Goal: Communication & Community: Answer question/provide support

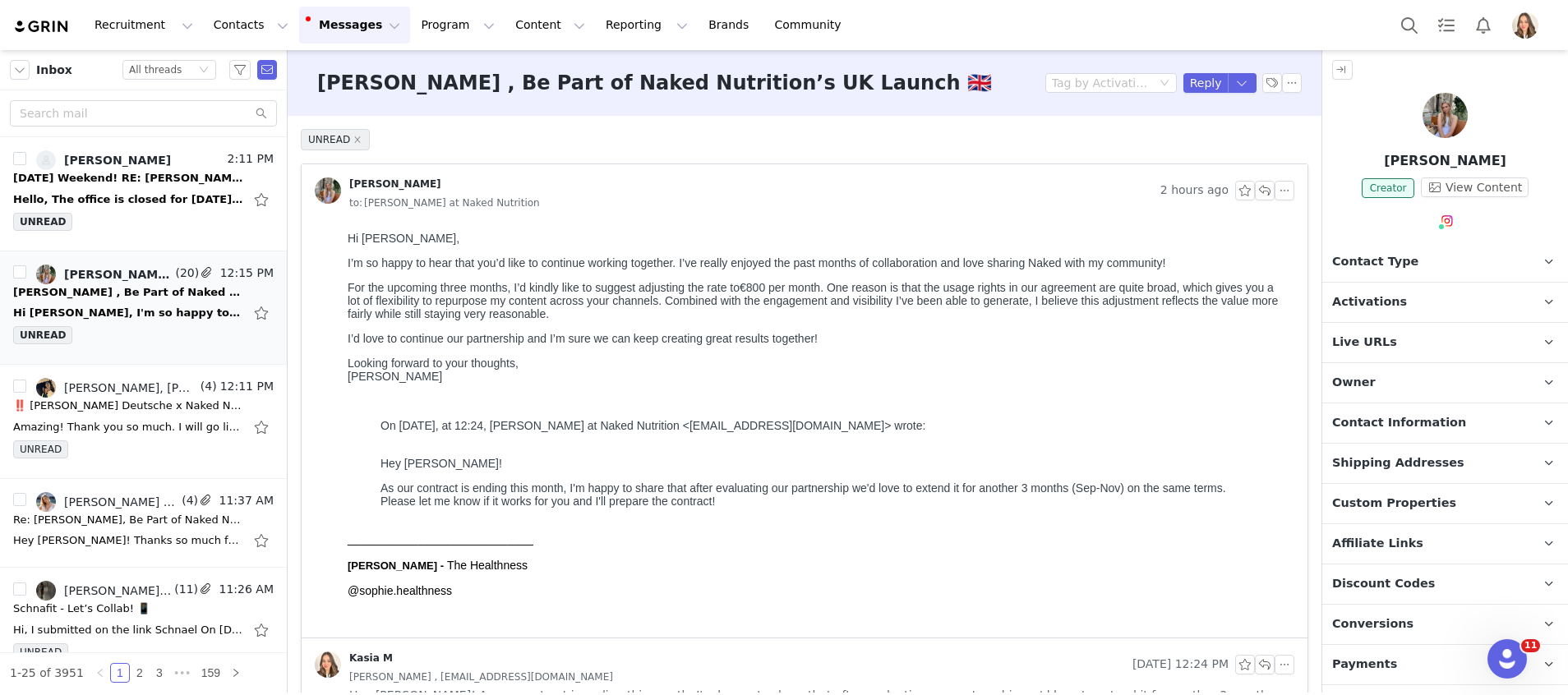
click at [327, 39] on button "Messages Messages" at bounding box center [354, 25] width 110 height 36
click at [343, 99] on div "Inbox 8" at bounding box center [337, 103] width 110 height 17
click at [411, 35] on button "Program Program" at bounding box center [458, 25] width 94 height 36
click at [1254, 195] on button "button" at bounding box center [1264, 190] width 20 height 20
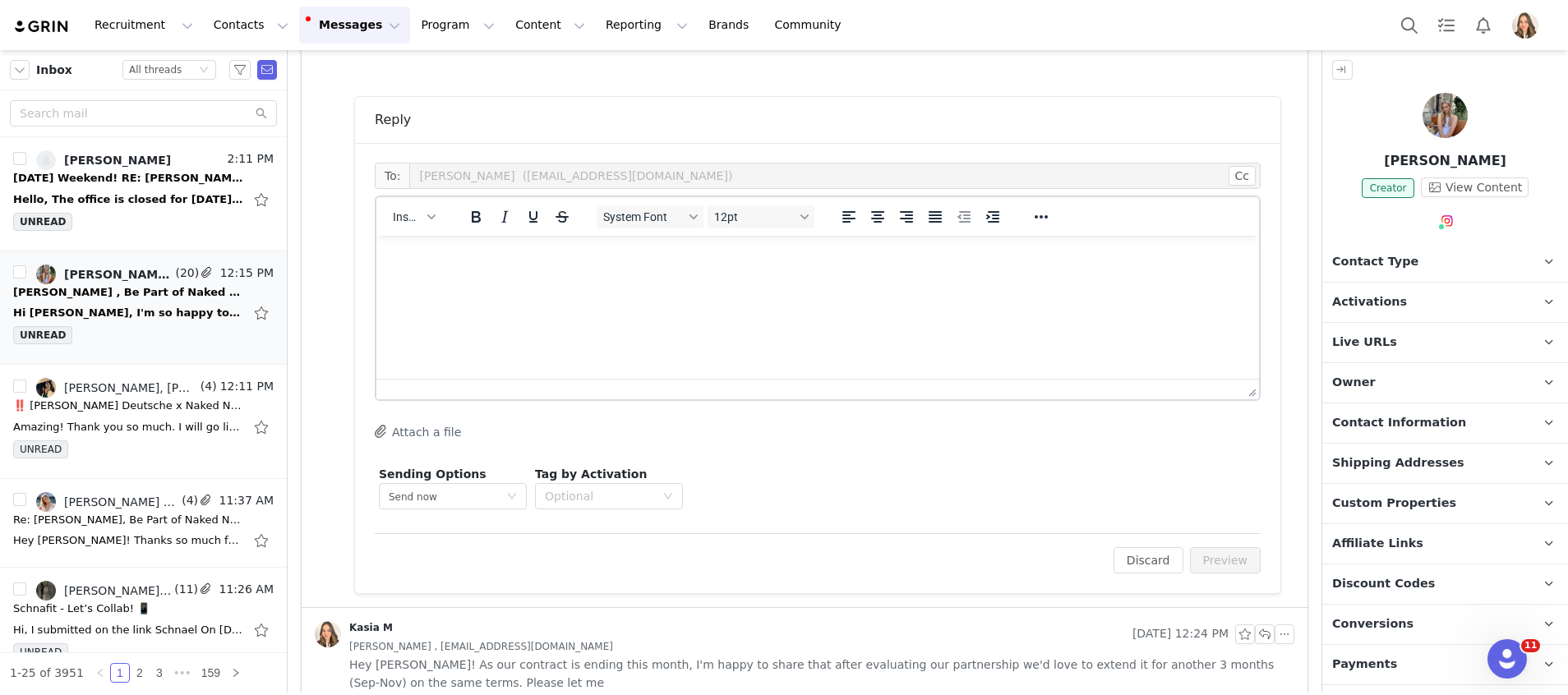
click at [518, 280] on html at bounding box center [818, 257] width 883 height 44
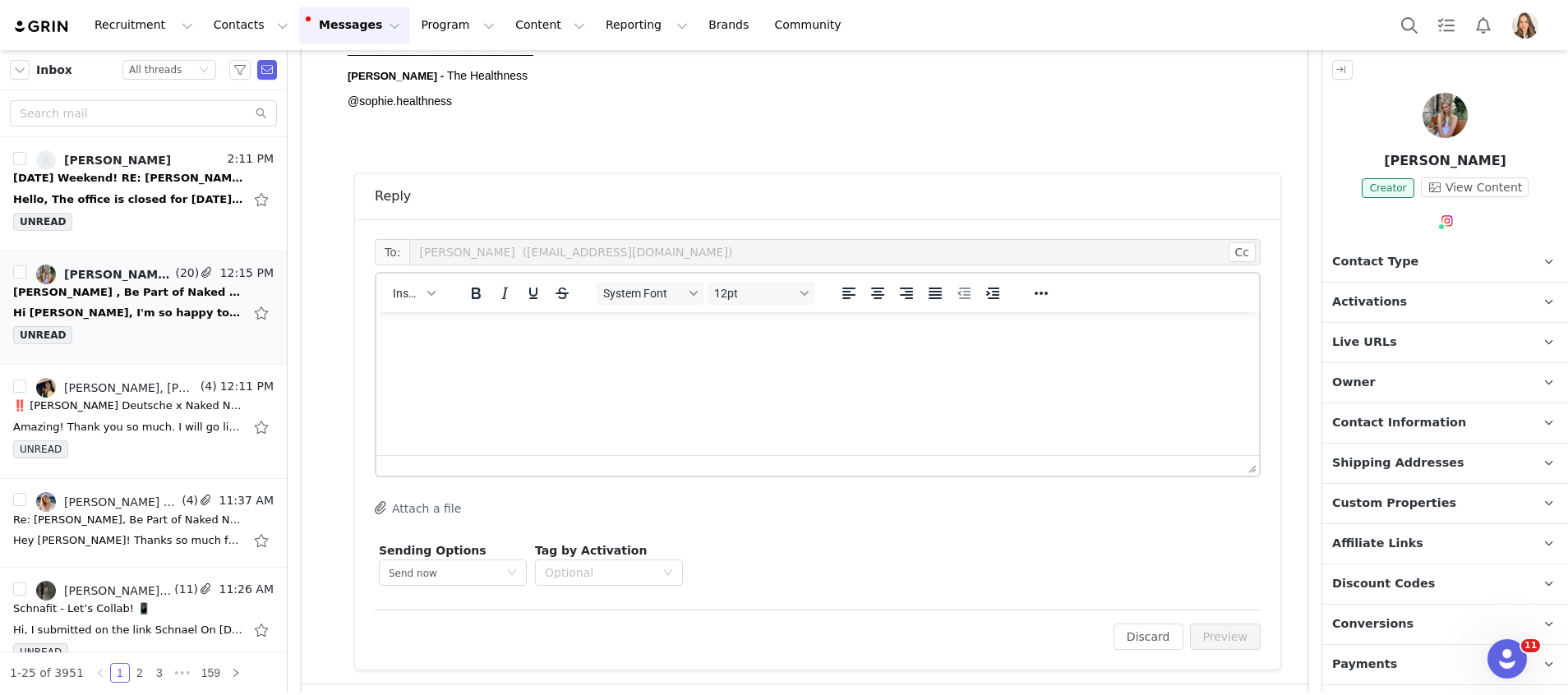
scroll to position [505, 0]
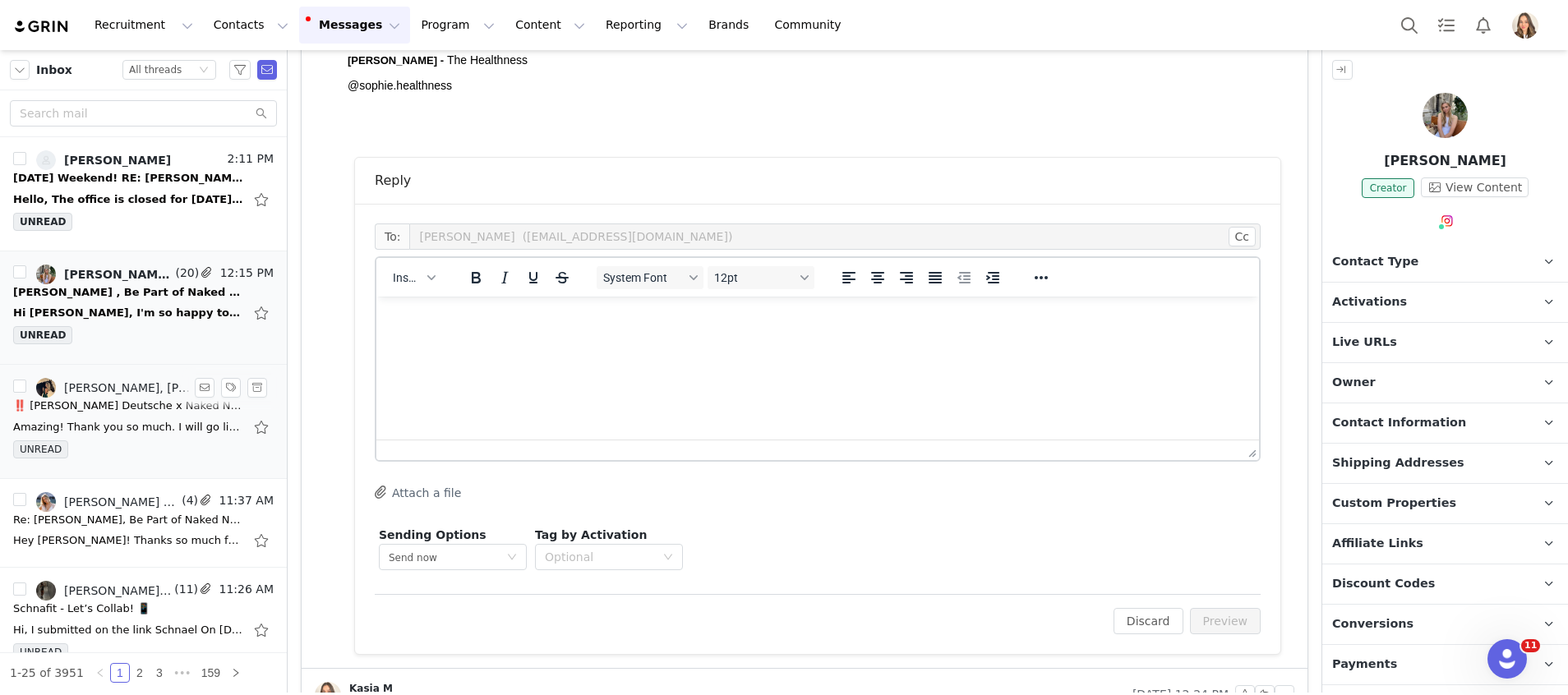
drag, startPoint x: 160, startPoint y: 450, endPoint x: 151, endPoint y: 436, distance: 16.6
click at [160, 450] on div "UNREAD" at bounding box center [143, 452] width 260 height 25
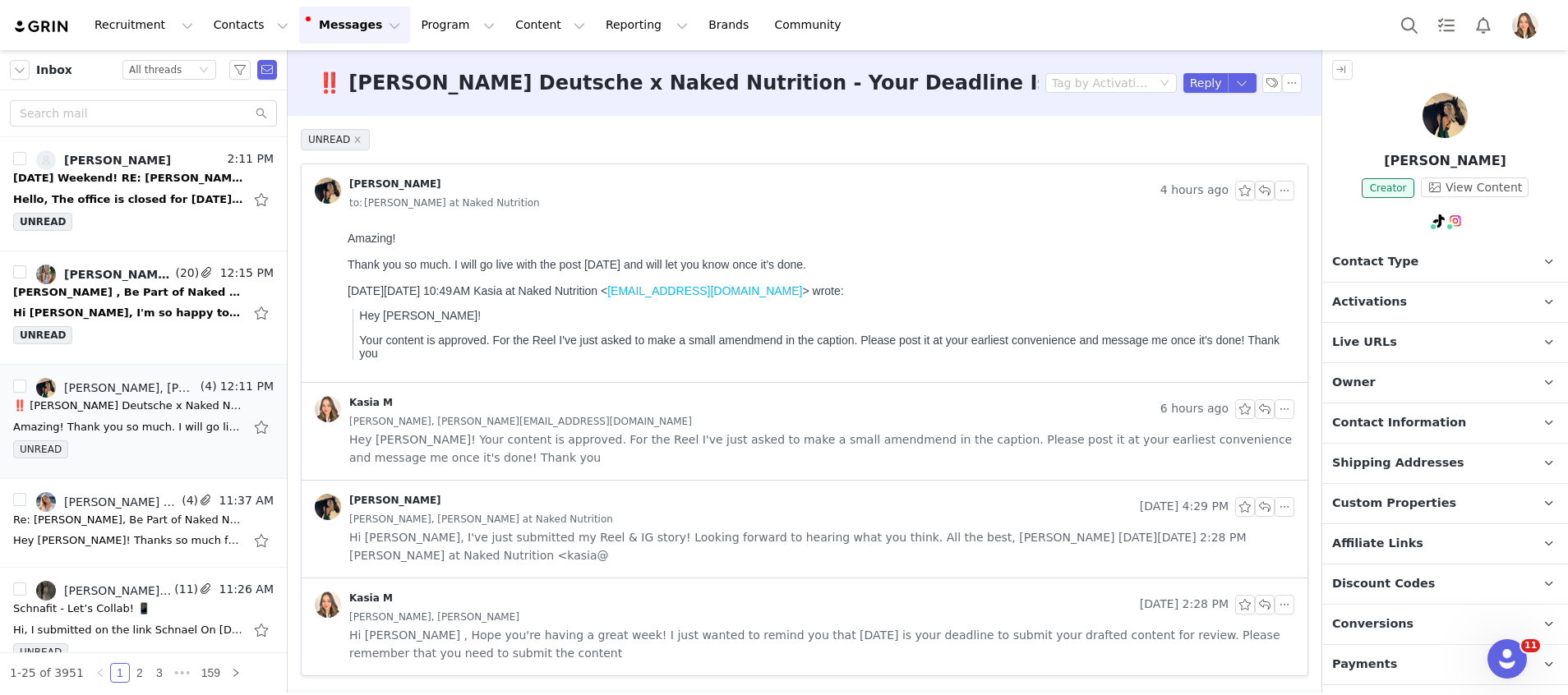
scroll to position [0, 0]
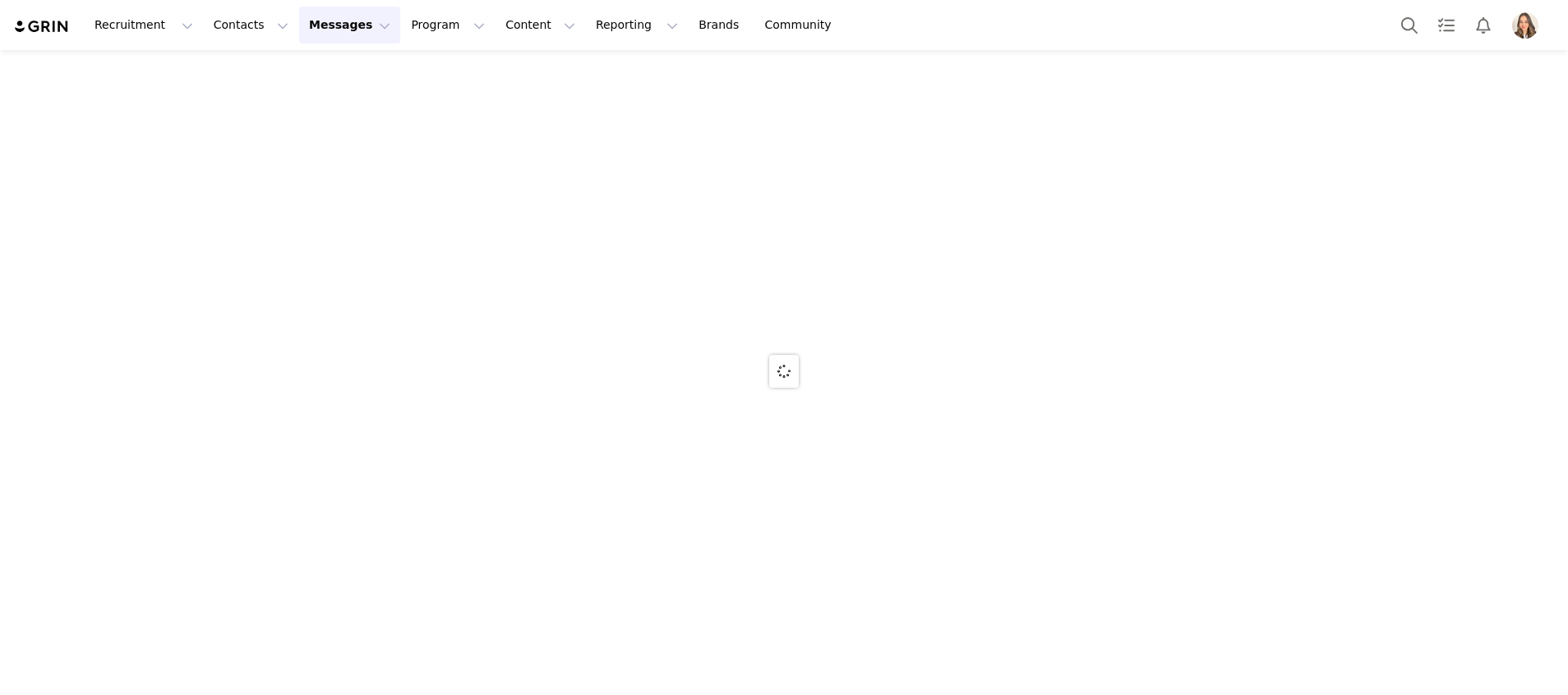
click at [304, 33] on button "Messages Messages" at bounding box center [349, 25] width 101 height 36
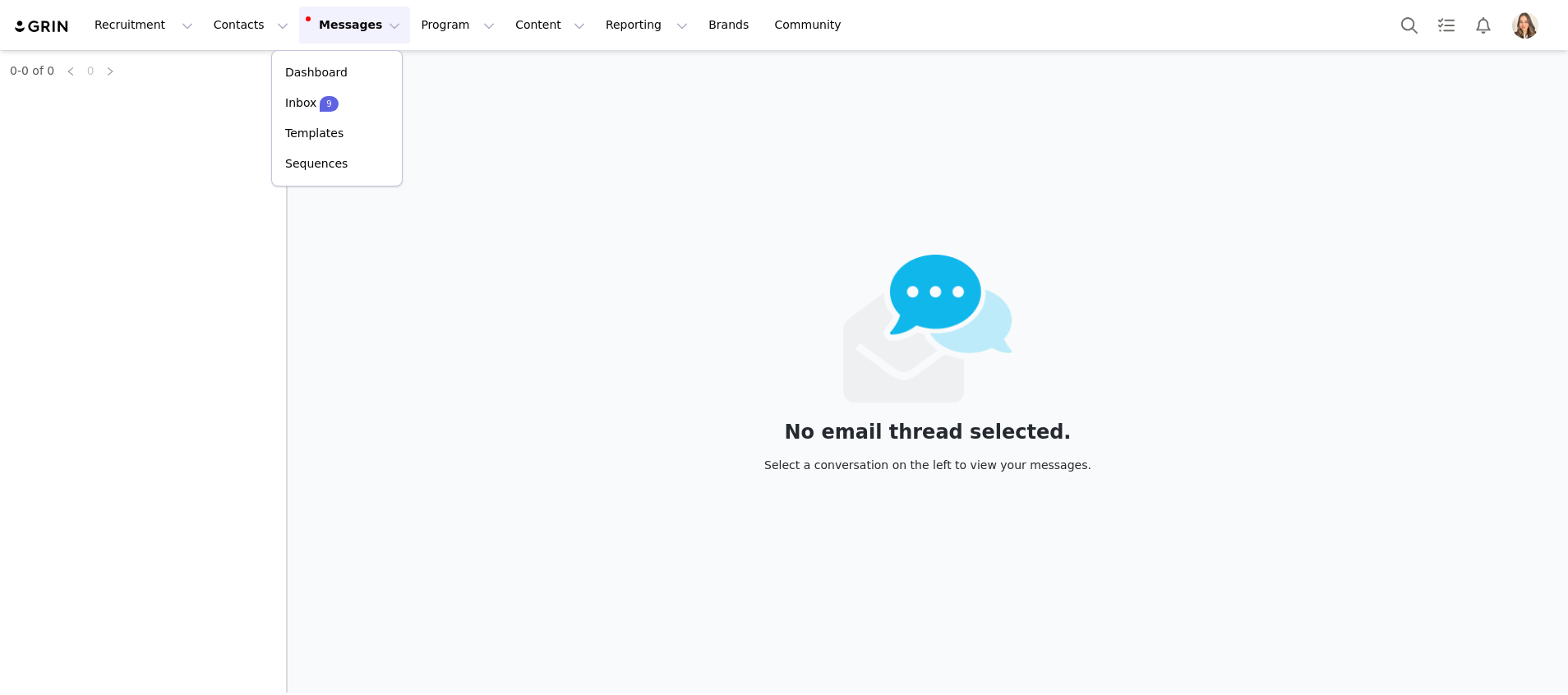
click at [89, 288] on div "0-0 of 0 0" at bounding box center [143, 372] width 287 height 643
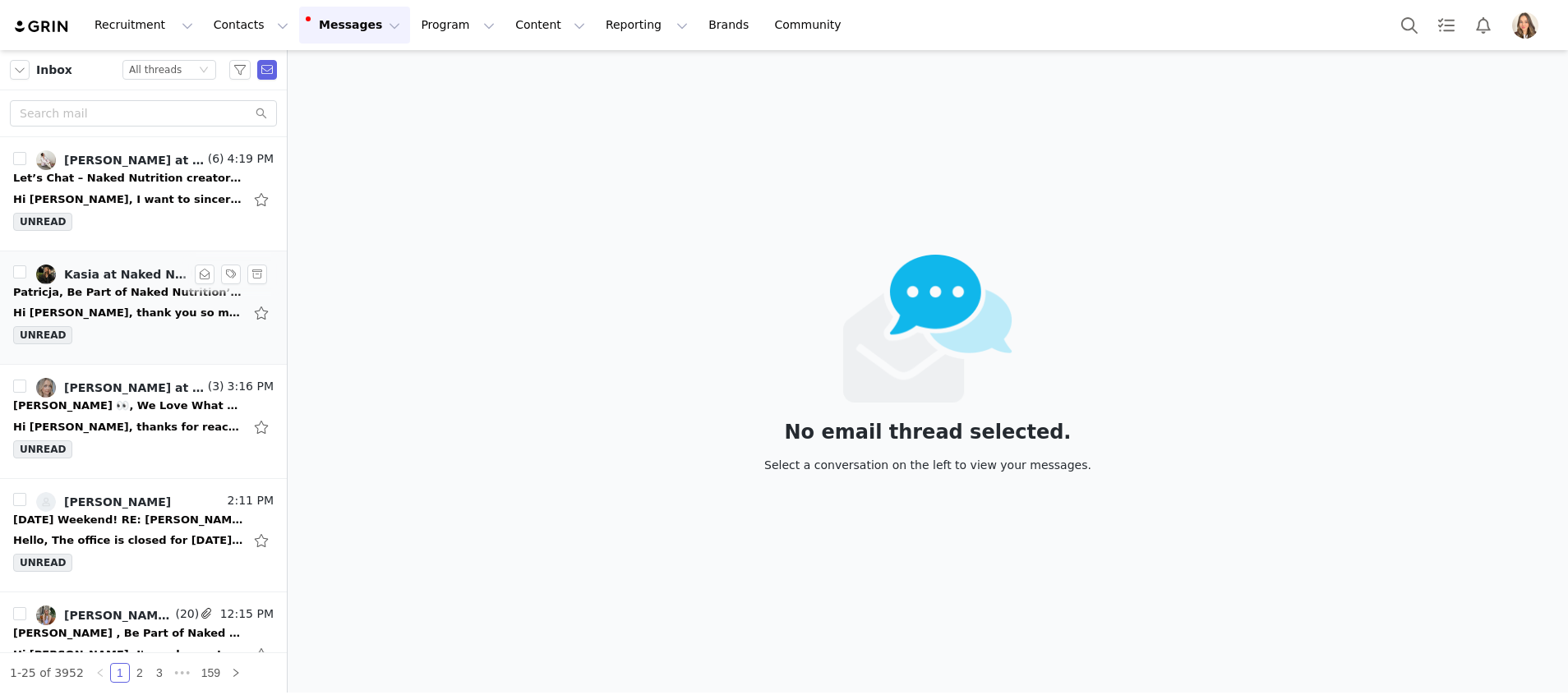
click at [105, 309] on div "Hi [PERSON_NAME], thank you so much for sharing the details — I'm really excite…" at bounding box center [127, 313] width 230 height 17
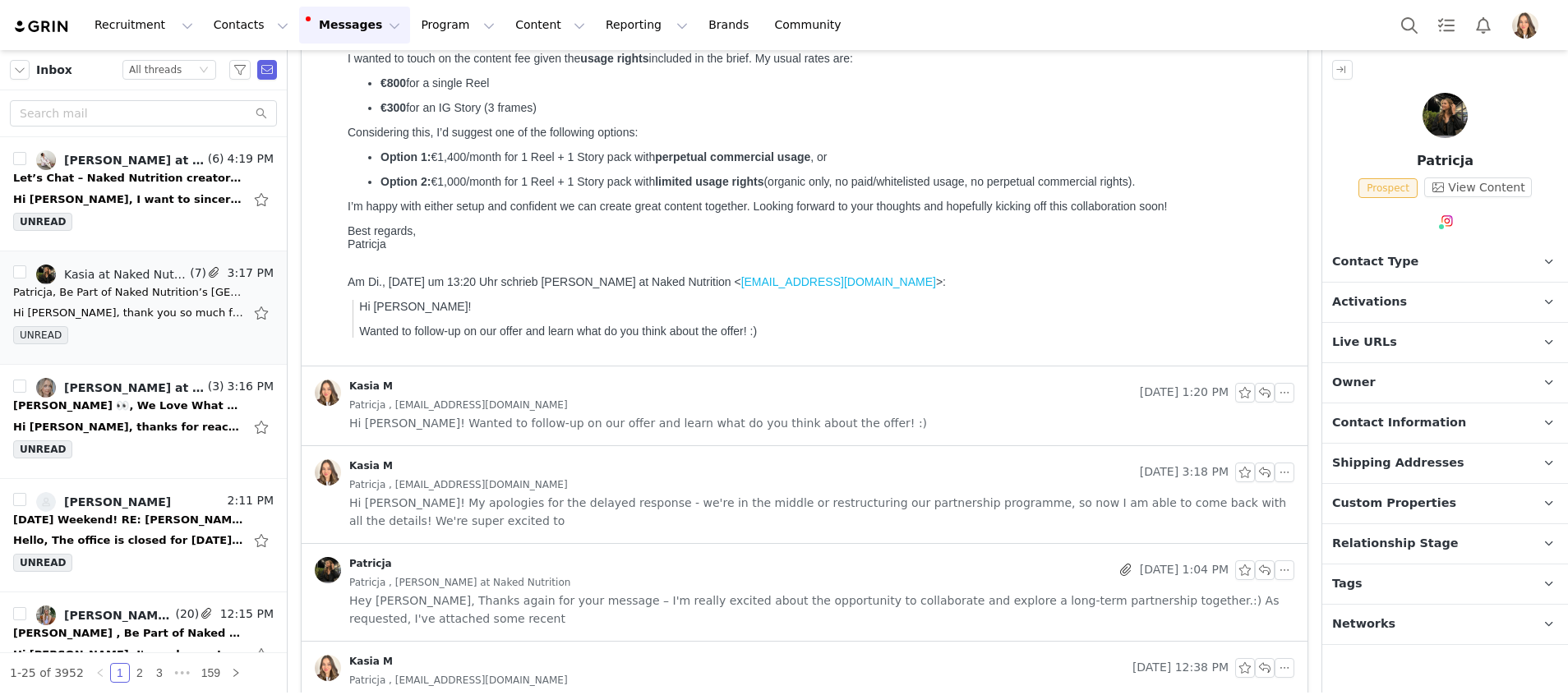
scroll to position [485, 0]
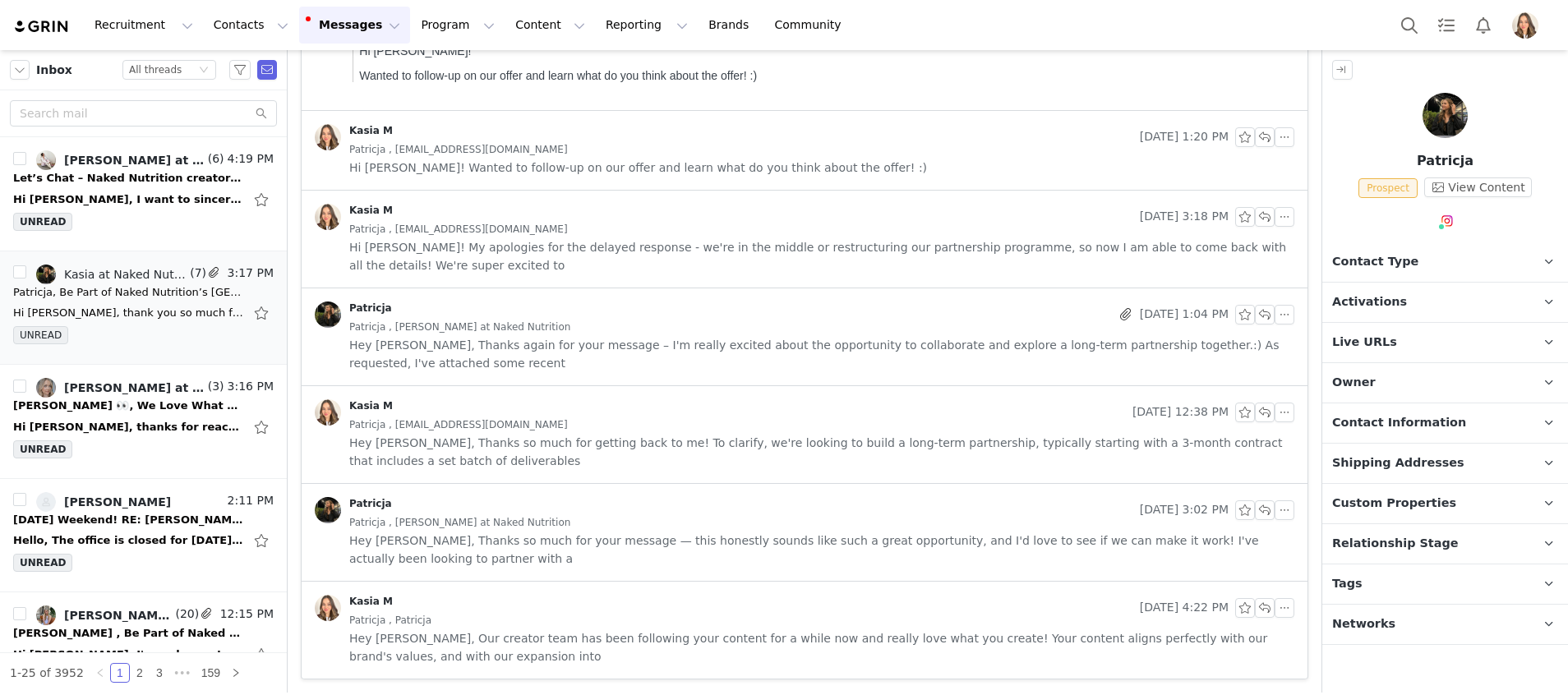
click at [696, 470] on div "Kasia M [DATE] 12:38 PM [PERSON_NAME] , [EMAIL_ADDRESS][DOMAIN_NAME] Hey [PERSO…" at bounding box center [805, 435] width 1006 height 97
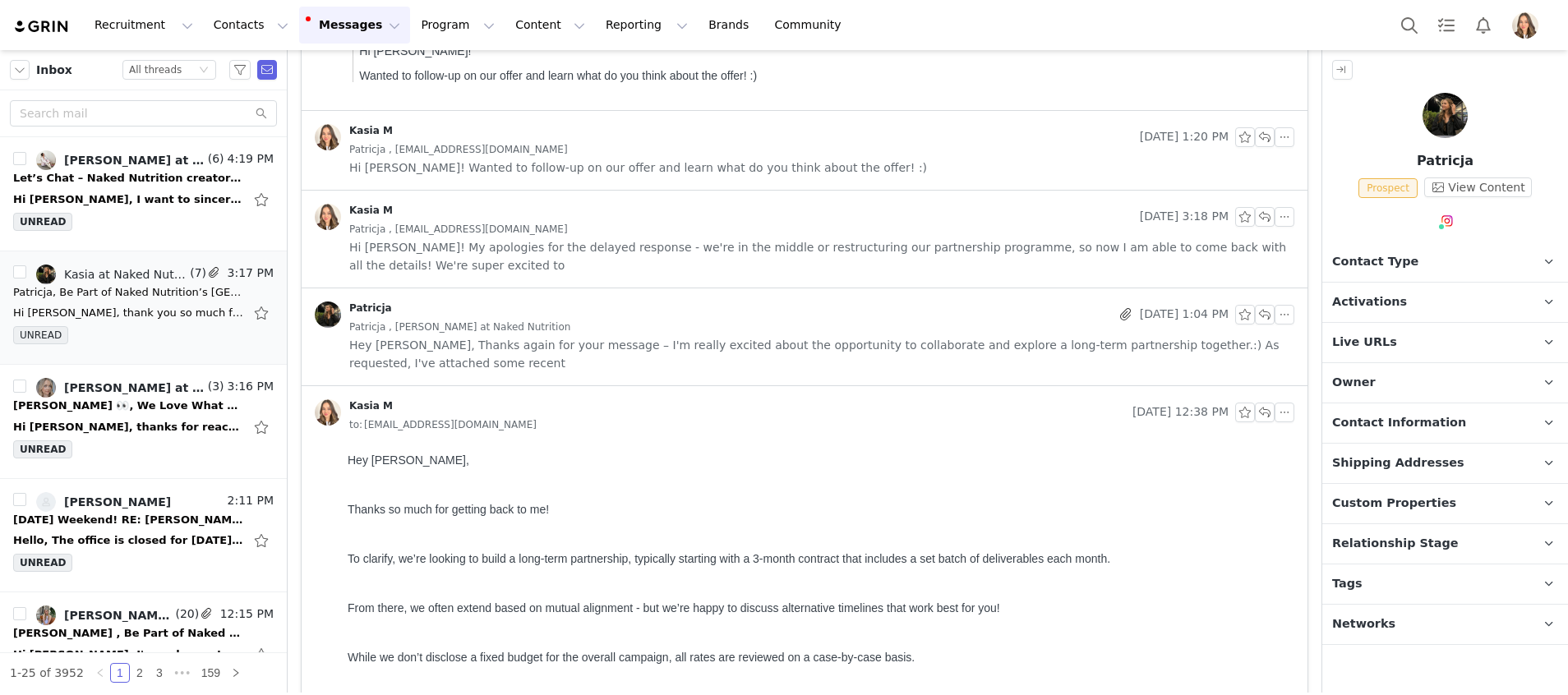
scroll to position [0, 0]
click at [656, 282] on div "Kasia M [DATE] 3:18 PM Patricja , [EMAIL_ADDRESS][DOMAIN_NAME] Hi Patricja! My …" at bounding box center [805, 239] width 1006 height 97
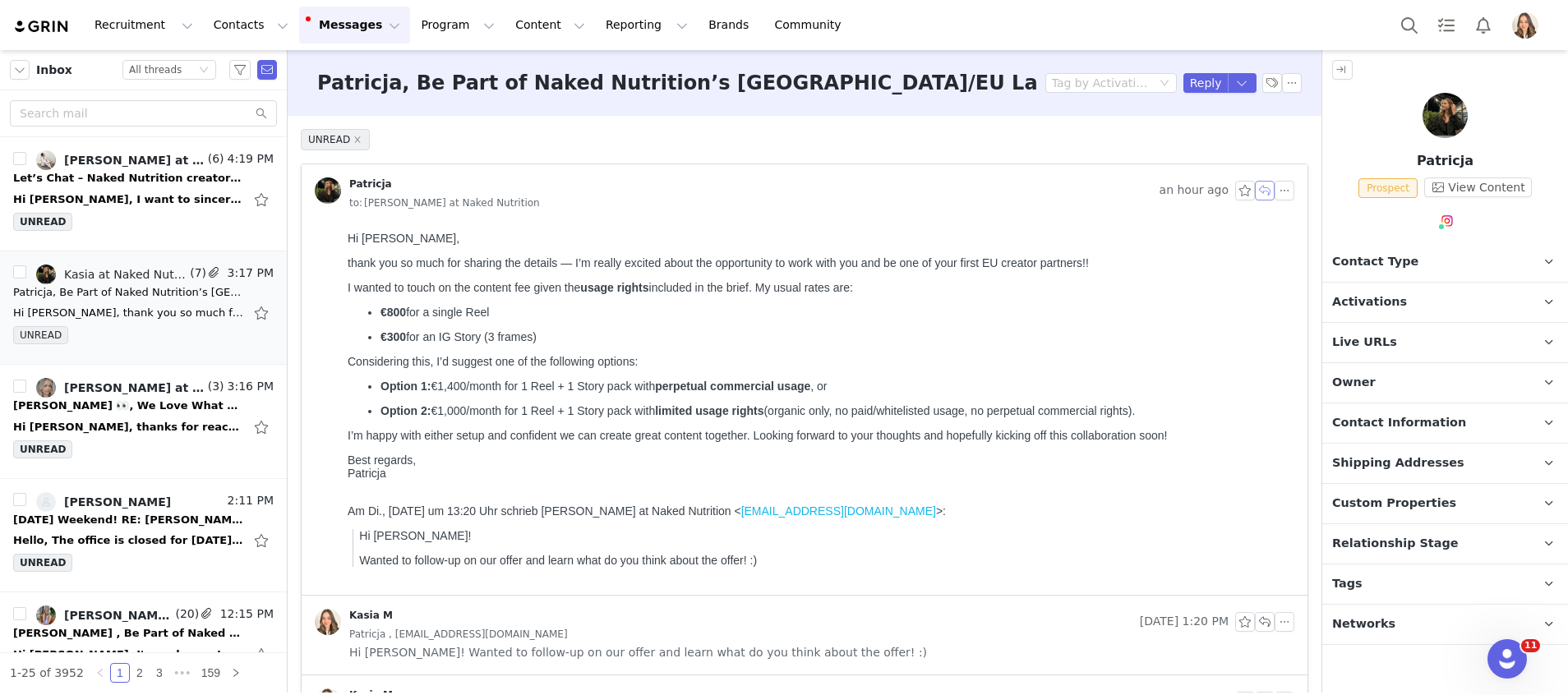
click at [1254, 187] on button "button" at bounding box center [1264, 190] width 20 height 20
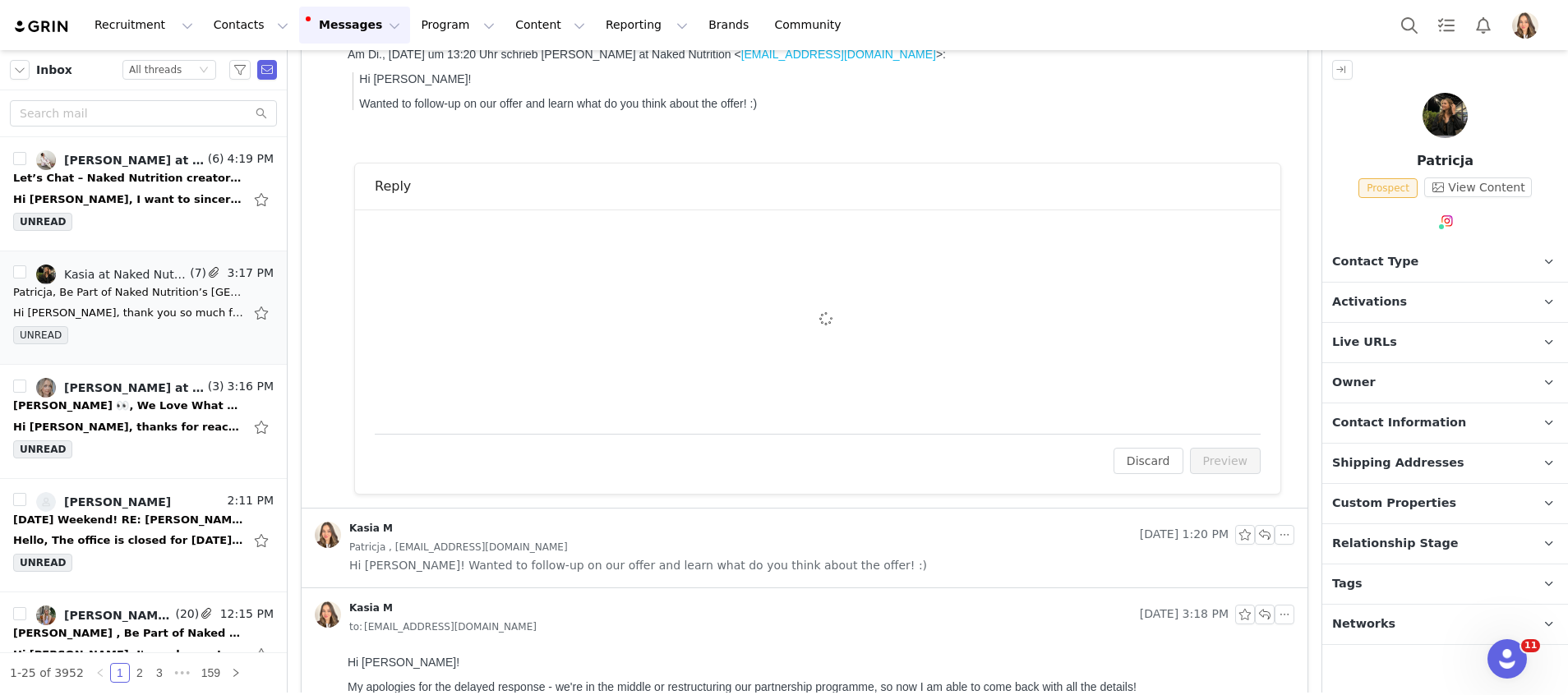
scroll to position [523, 0]
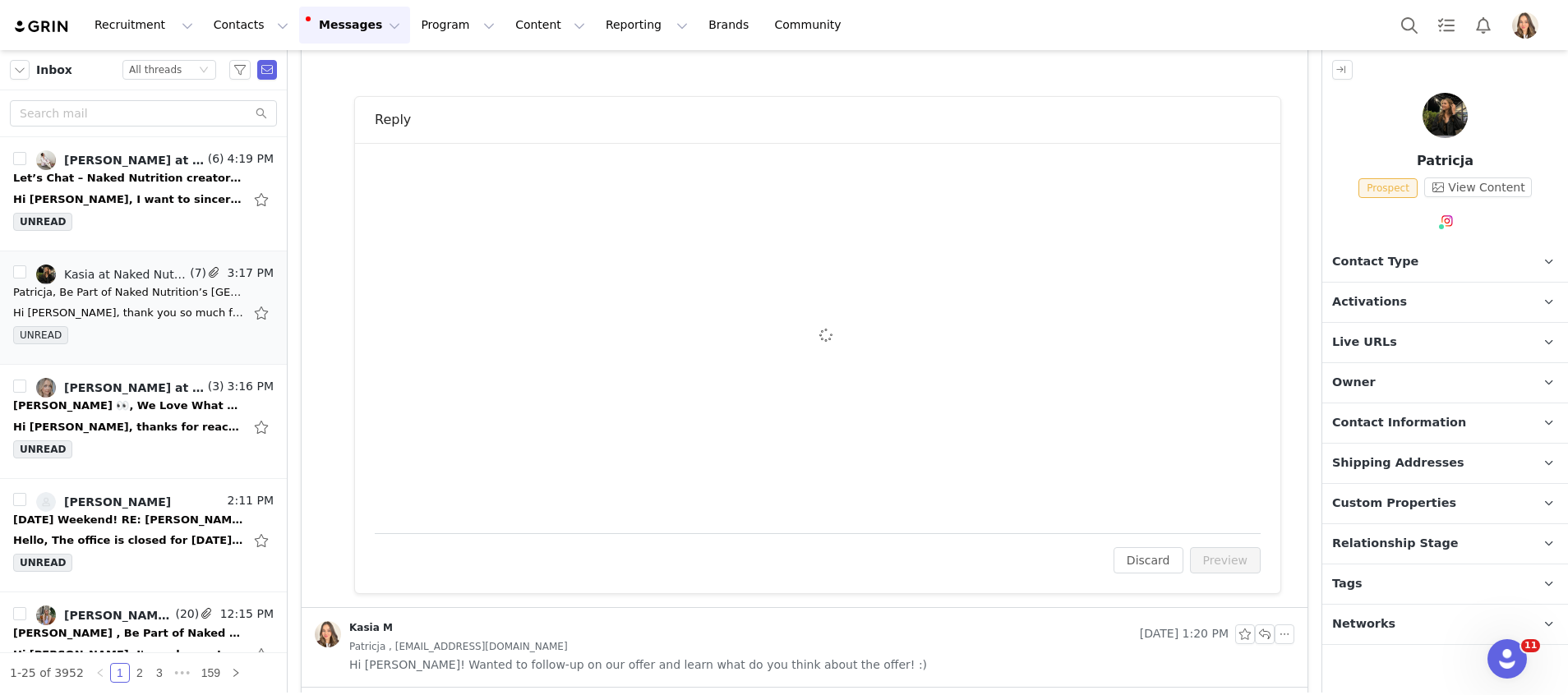
click at [571, 289] on div "To: Patricja ([EMAIL_ADDRESS][DOMAIN_NAME]) Cc Cc: Attach a file Sending Option…" at bounding box center [818, 338] width 886 height 351
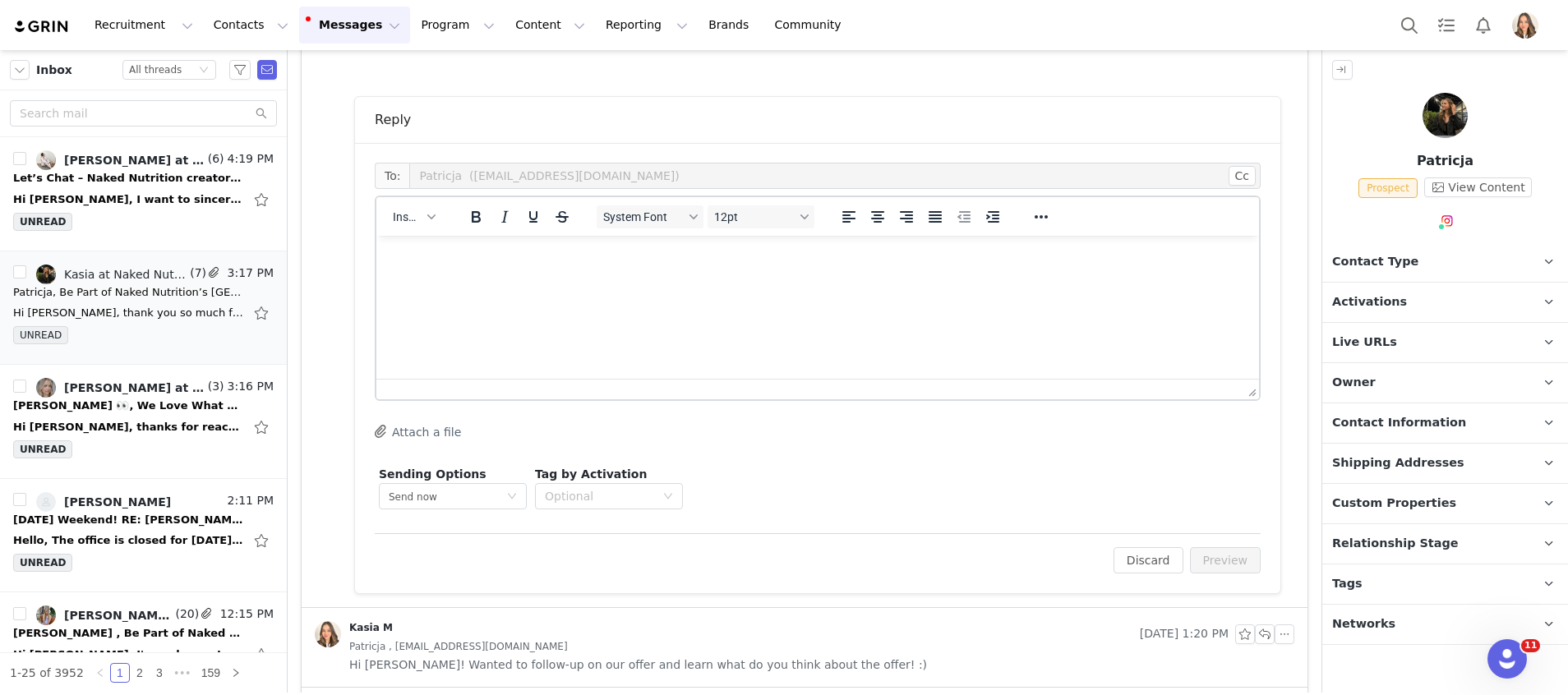
scroll to position [0, 0]
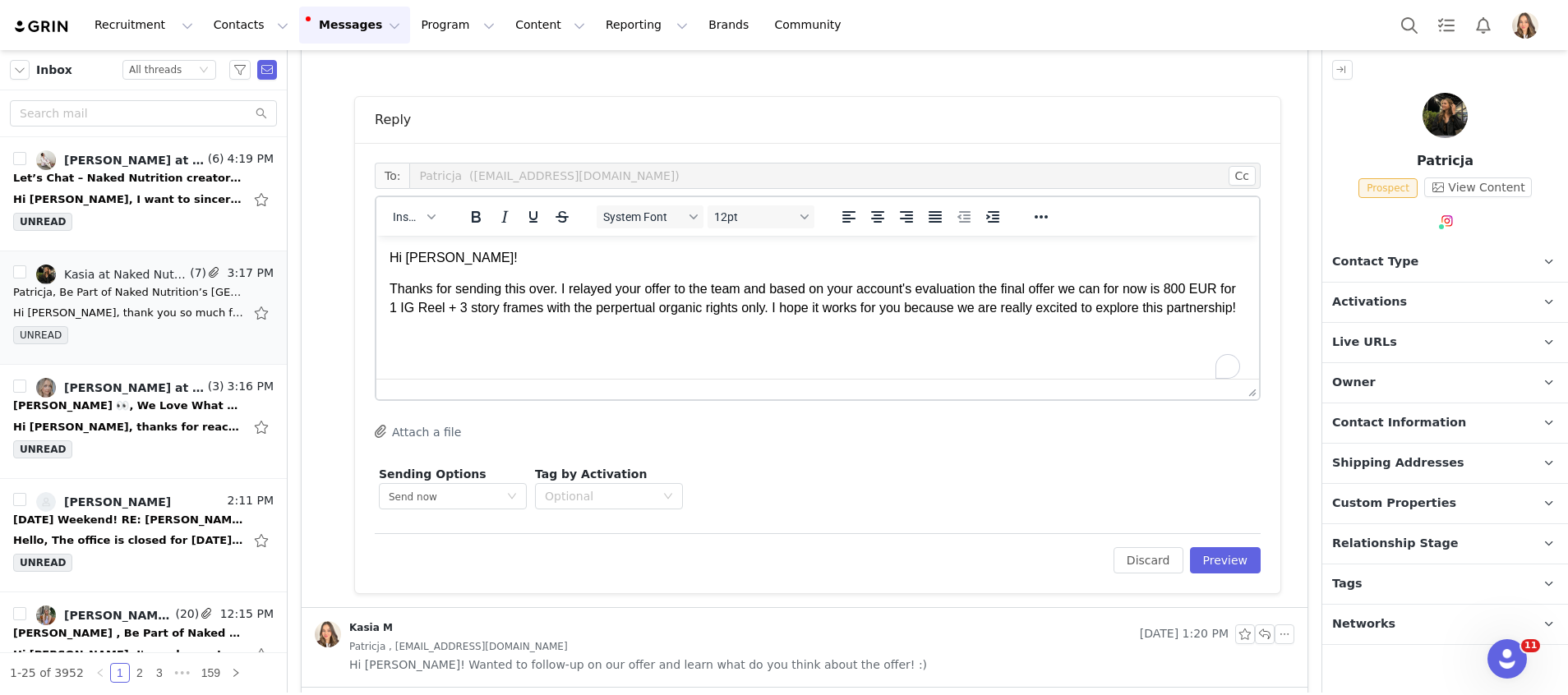
click at [1128, 288] on p "Thanks for sending this over. I relayed your offer to the team and based on you…" at bounding box center [818, 298] width 856 height 36
click at [1151, 288] on p "Thanks for sending this over. I relayed your offer to the team and based on you…" at bounding box center [818, 298] width 856 height 36
drag, startPoint x: 600, startPoint y: 306, endPoint x: 399, endPoint y: 310, distance: 201.0
click at [399, 310] on p "Thanks for sending this over. I relayed your offer to the team and based on you…" at bounding box center [818, 308] width 856 height 55
click at [467, 214] on icon "Bold" at bounding box center [475, 217] width 20 height 20
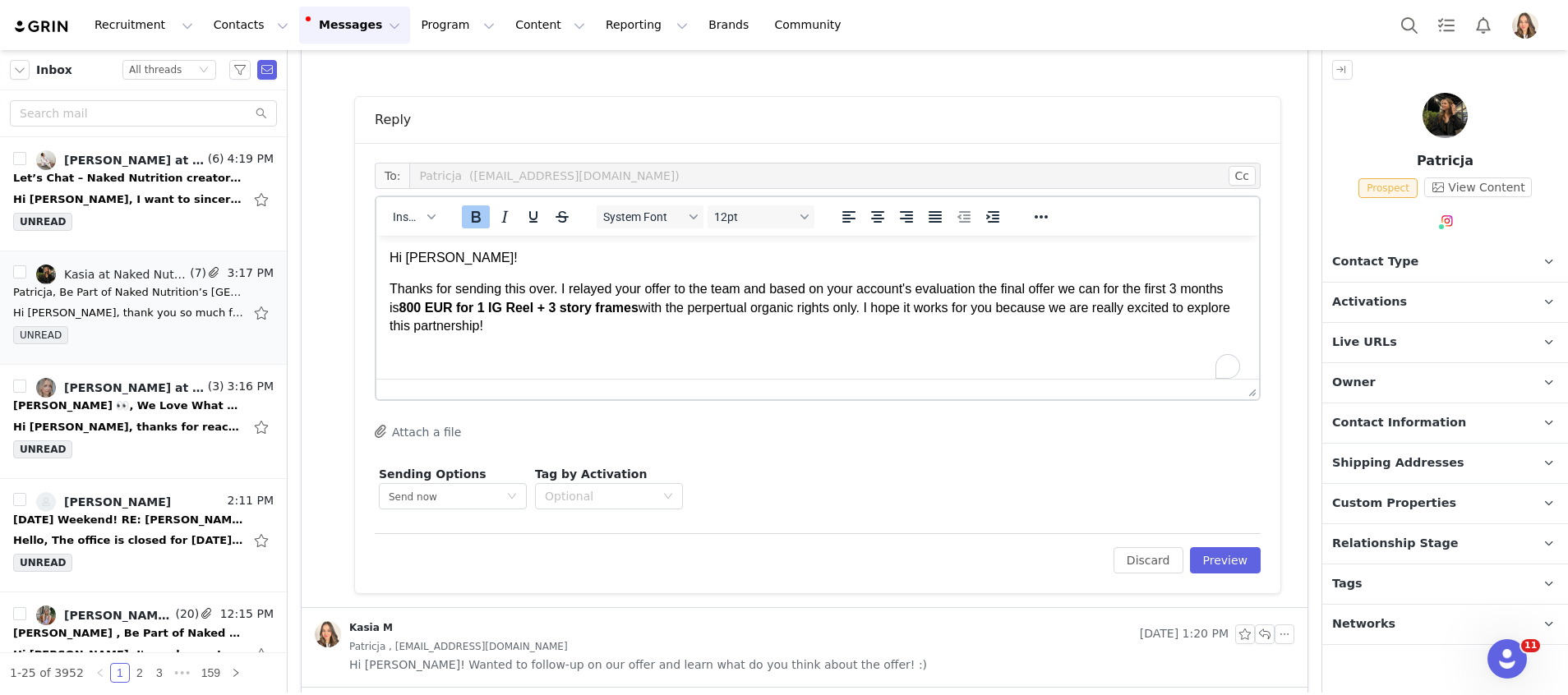
click at [628, 322] on p "Thanks for sending this over. I relayed your offer to the team and based on you…" at bounding box center [818, 308] width 856 height 55
click at [406, 314] on strong "800 EUR for 1 IG Reel + 3 story frames" at bounding box center [519, 308] width 239 height 14
drag, startPoint x: 859, startPoint y: 306, endPoint x: 401, endPoint y: 304, distance: 458.0
click at [401, 304] on p "Thanks for sending this over. I relayed your offer to the team and based on you…" at bounding box center [818, 308] width 856 height 55
click at [474, 214] on icon "Bold" at bounding box center [475, 217] width 20 height 20
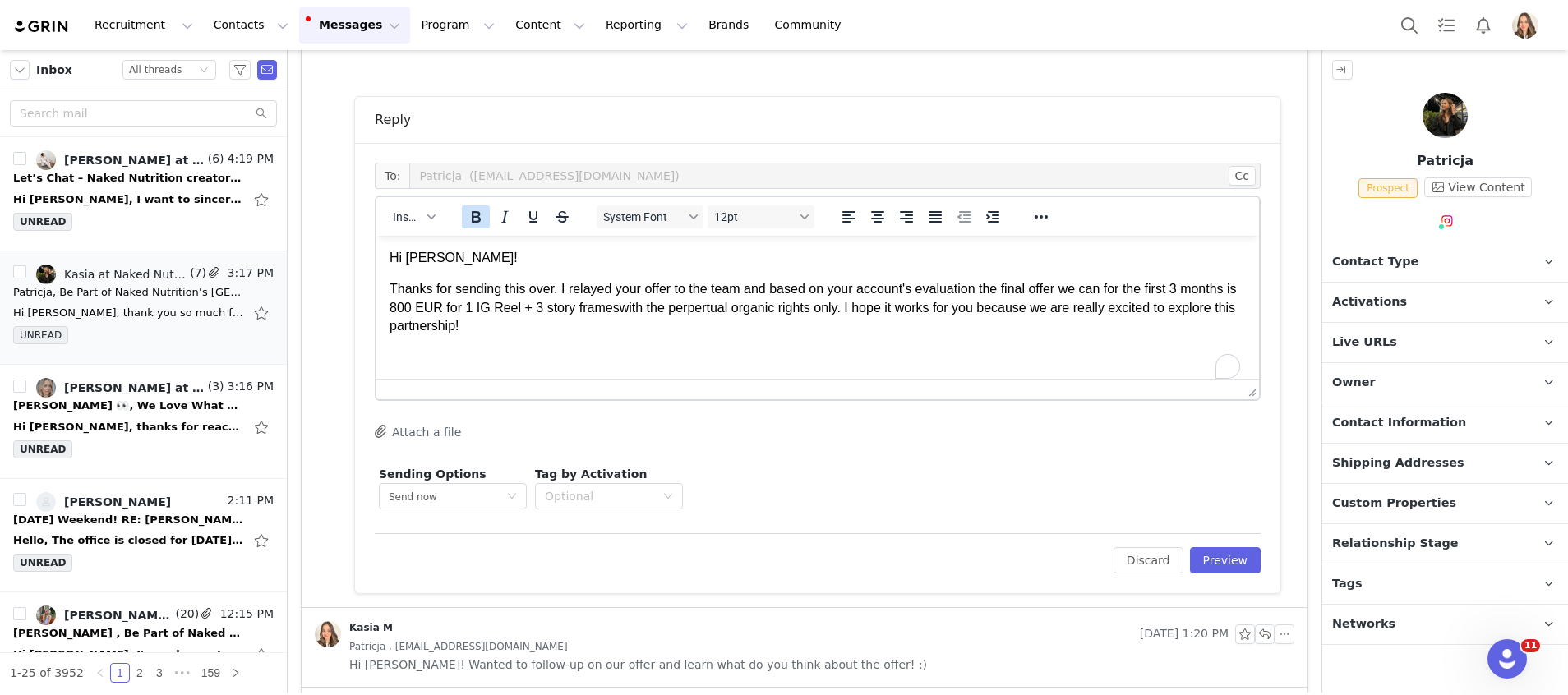
click at [475, 218] on icon "Bold" at bounding box center [475, 217] width 9 height 12
click at [570, 320] on p "Thanks for sending this over. I relayed your offer to the team and based on you…" at bounding box center [818, 308] width 856 height 55
click at [884, 310] on p "Thanks for sending this over. I relayed your offer to the team and based on you…" at bounding box center [818, 308] width 856 height 55
click at [474, 216] on icon "Bold" at bounding box center [475, 217] width 9 height 12
click at [608, 332] on p "Thanks for sending this over. I relayed your offer to the team and based on you…" at bounding box center [818, 308] width 856 height 55
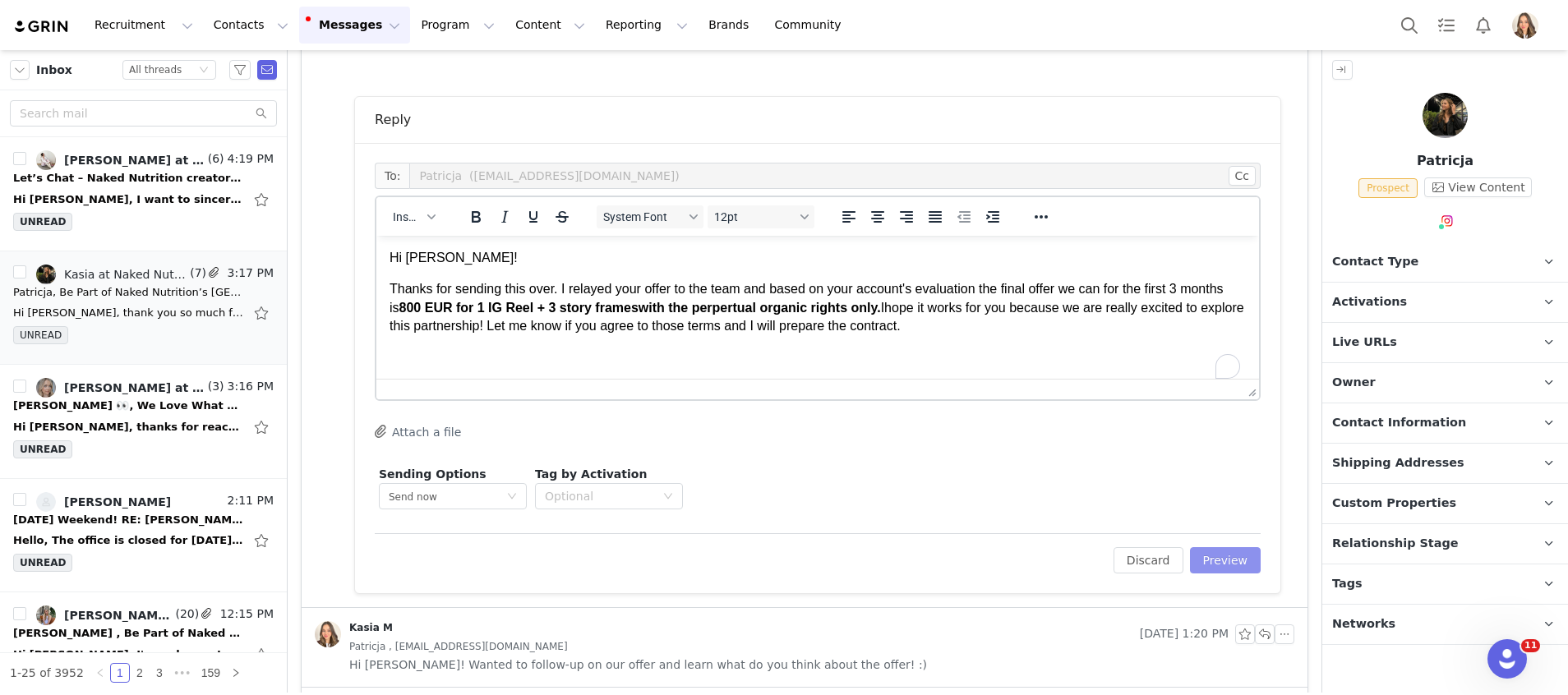
click at [1223, 554] on button "Preview" at bounding box center [1225, 560] width 71 height 27
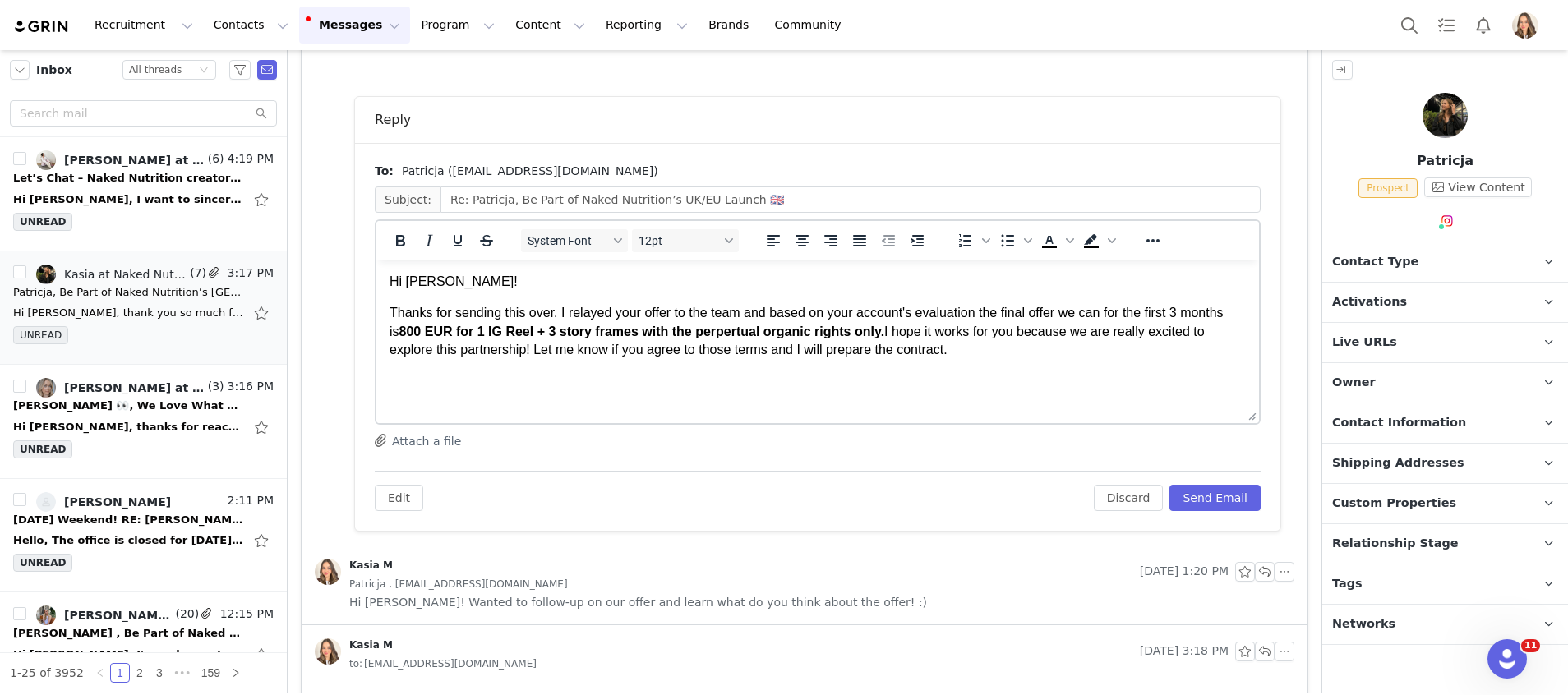
click at [1214, 483] on div "Edit Discard Send Email" at bounding box center [818, 490] width 886 height 40
click at [1213, 491] on button "Send Email" at bounding box center [1215, 498] width 91 height 27
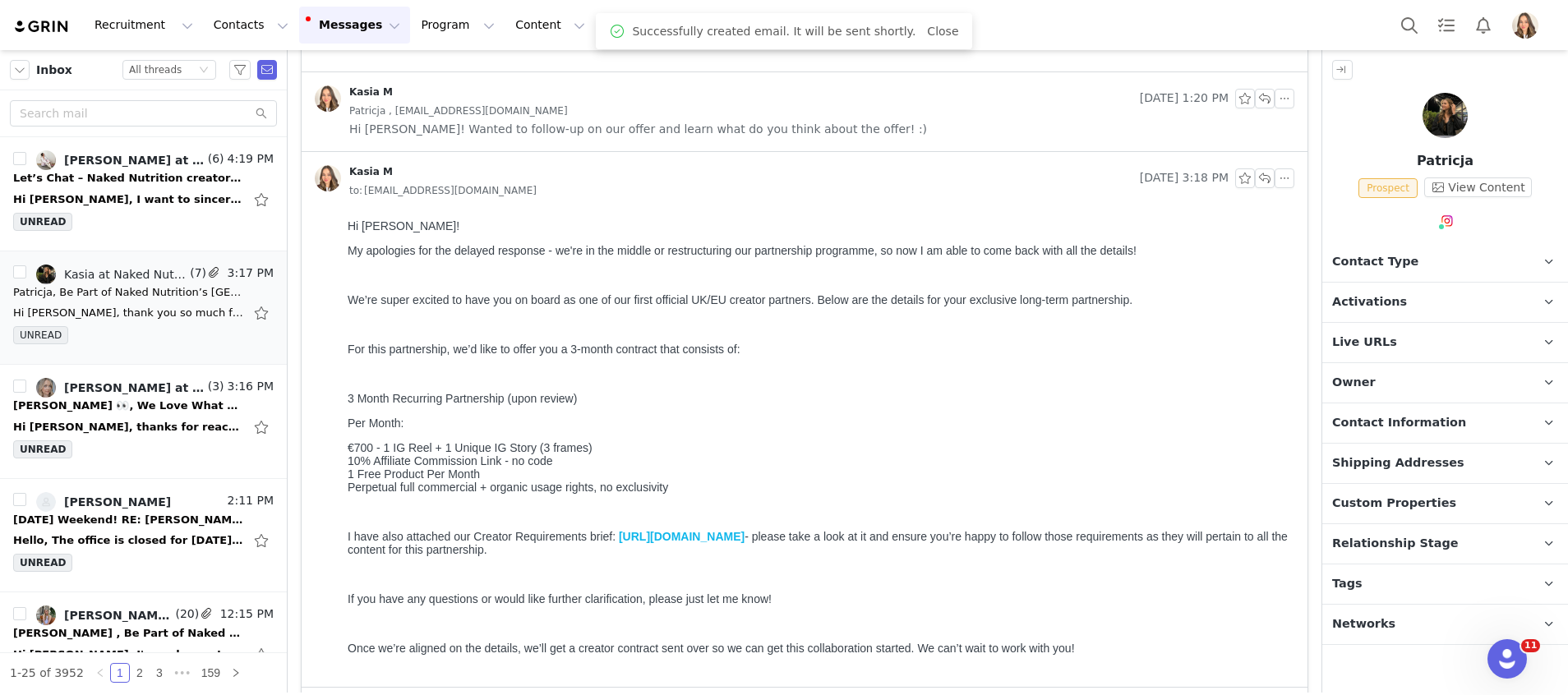
click at [1445, 229] on span "Instagram ( @patiispage ) — Standard Connected — Account is discoverable." at bounding box center [1445, 227] width 17 height 12
click at [1444, 252] on link "@patiispage" at bounding box center [1446, 254] width 71 height 13
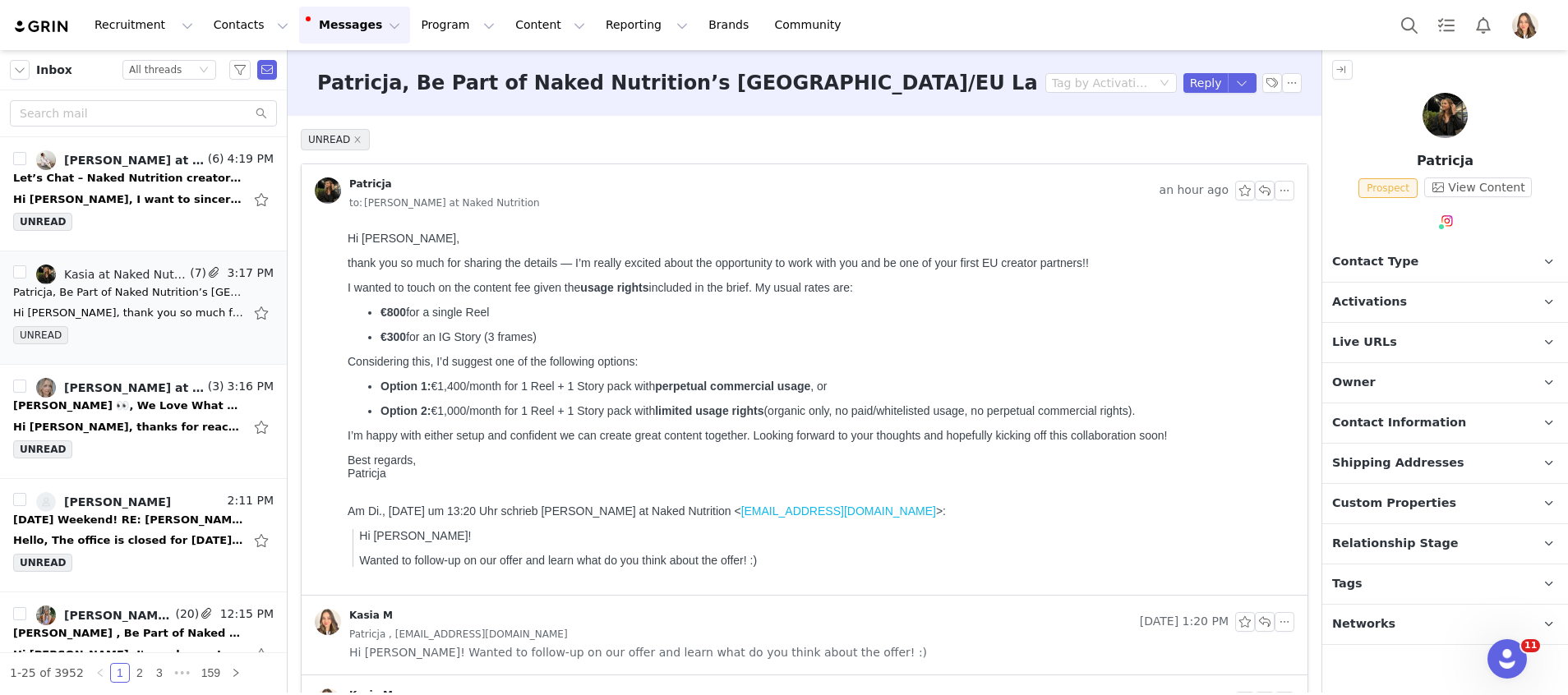
scroll to position [523, 0]
